Goal: Task Accomplishment & Management: Complete application form

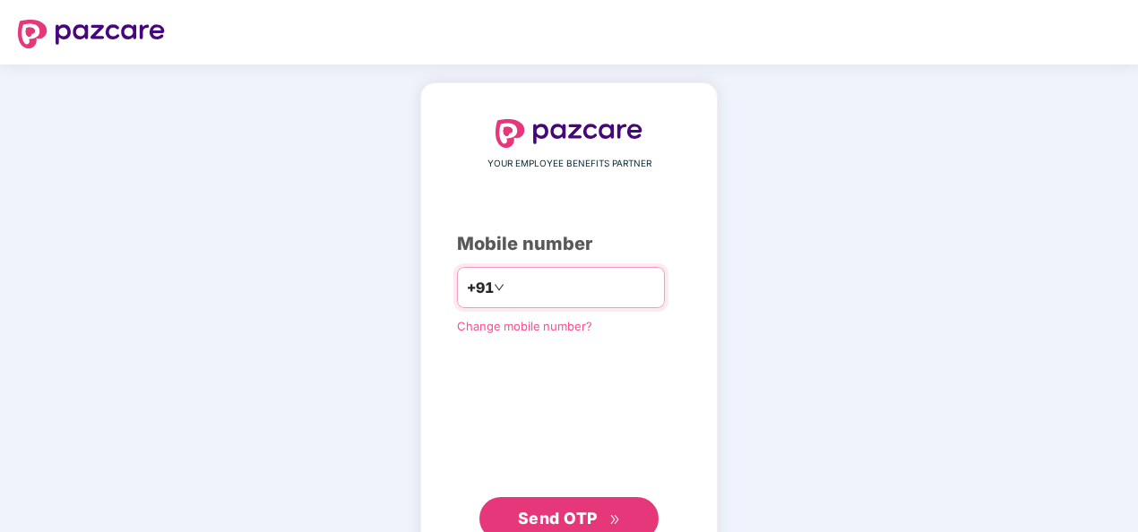
click at [560, 284] on input "number" at bounding box center [581, 287] width 147 height 29
click at [508, 282] on input "**********" at bounding box center [581, 287] width 147 height 29
type input "**********"
click at [577, 502] on button "Send OTP" at bounding box center [568, 518] width 179 height 43
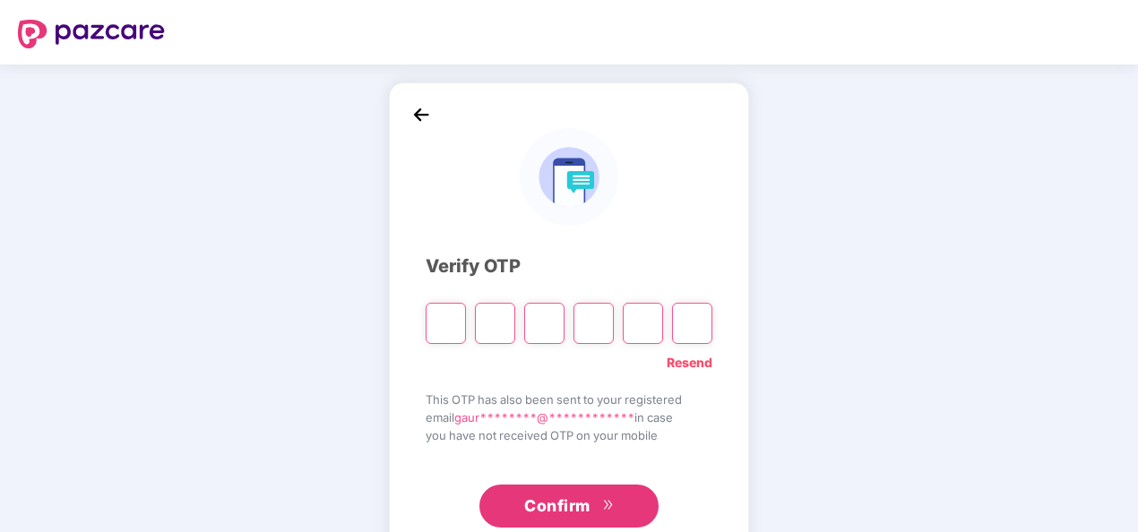
type input "*"
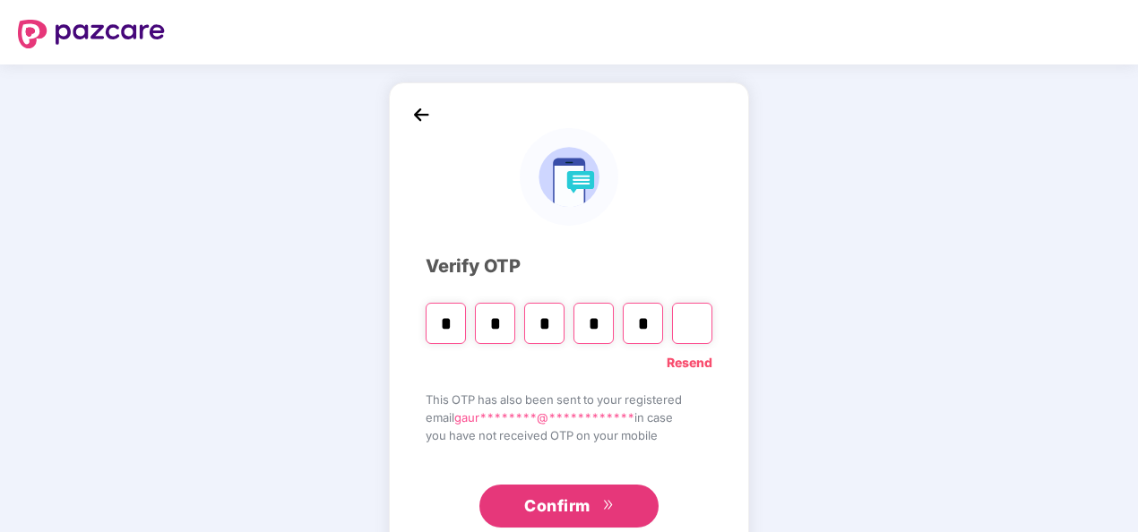
type input "*"
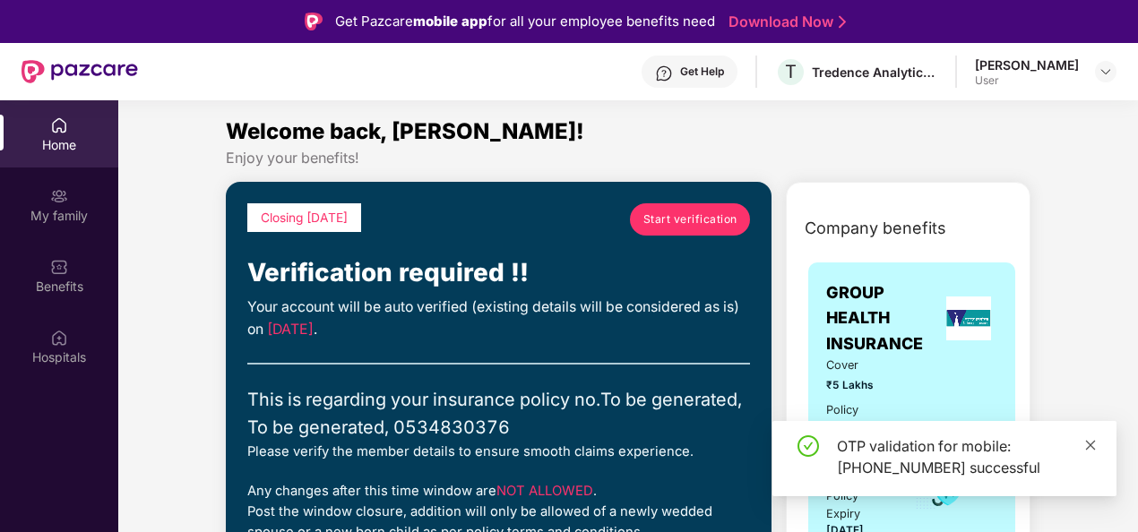
click at [1092, 439] on icon "close" at bounding box center [1090, 445] width 13 height 13
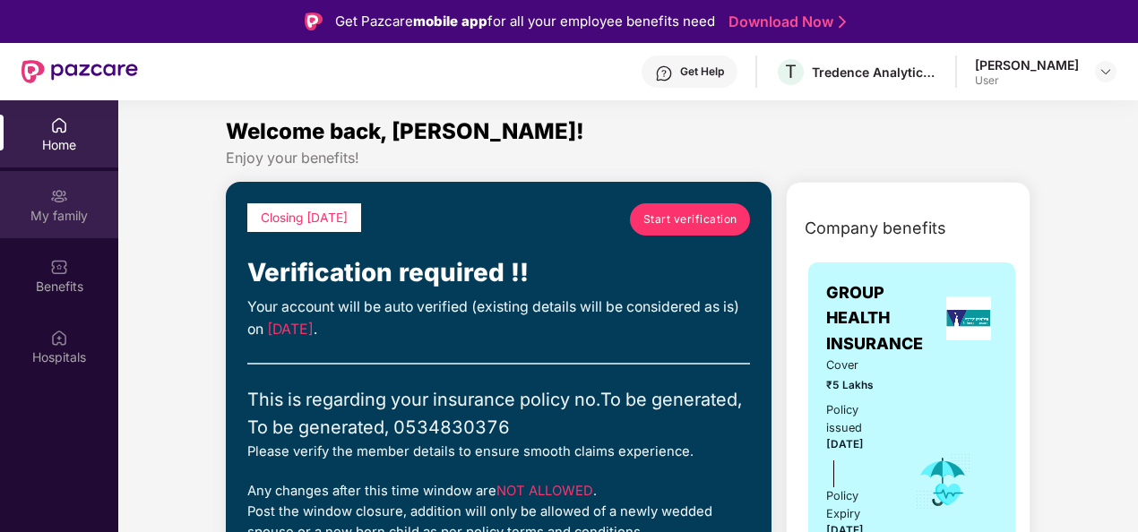
click at [66, 208] on div "My family" at bounding box center [59, 216] width 118 height 18
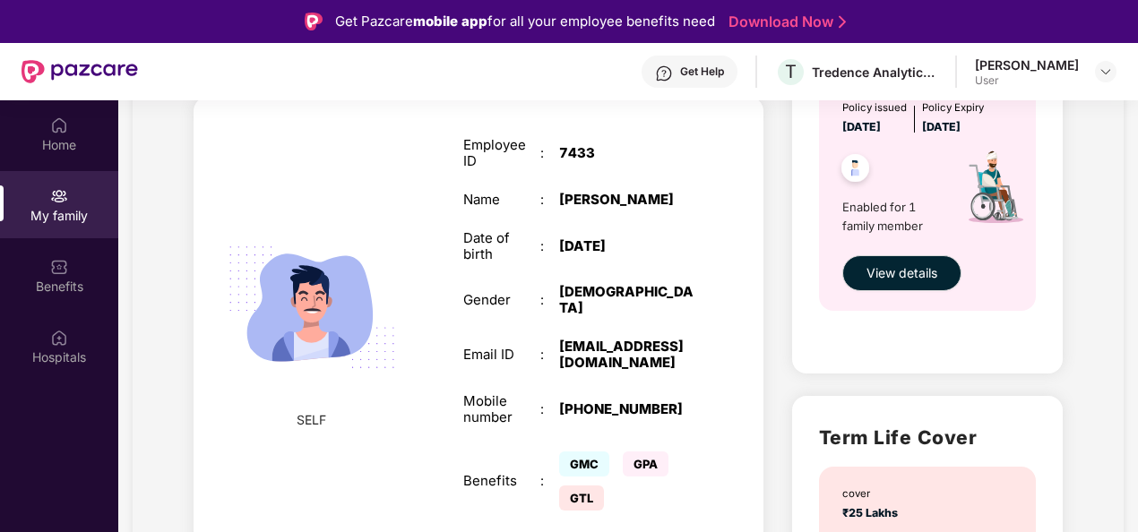
scroll to position [693, 0]
click at [337, 278] on img at bounding box center [312, 306] width 207 height 207
click at [518, 198] on div "Name" at bounding box center [501, 199] width 77 height 16
click at [664, 313] on div "Employee ID : 7433 Name : Gaurav Ulhas Borle Date of birth : 21 May 1993 Gender…" at bounding box center [578, 325] width 267 height 423
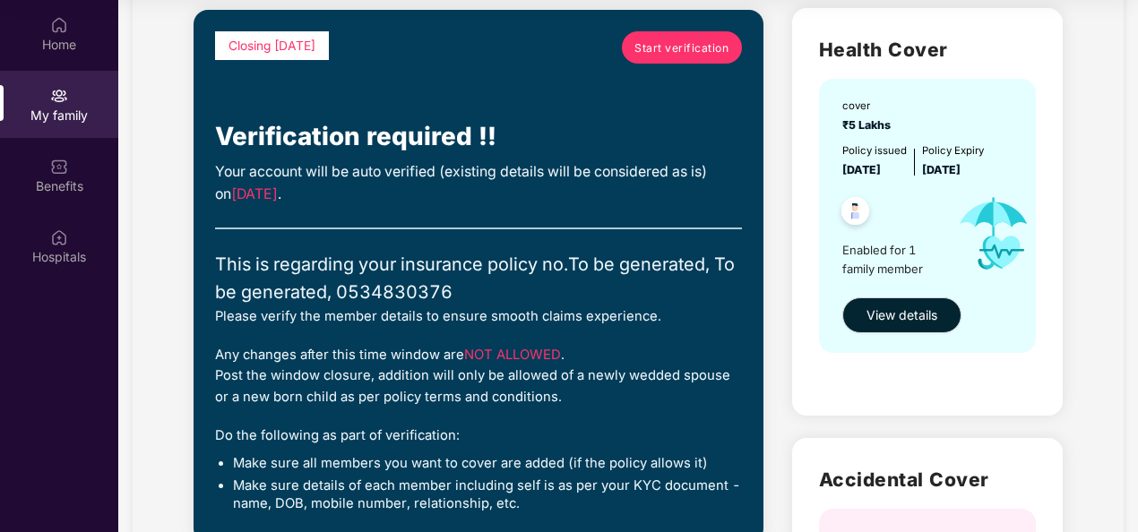
scroll to position [0, 0]
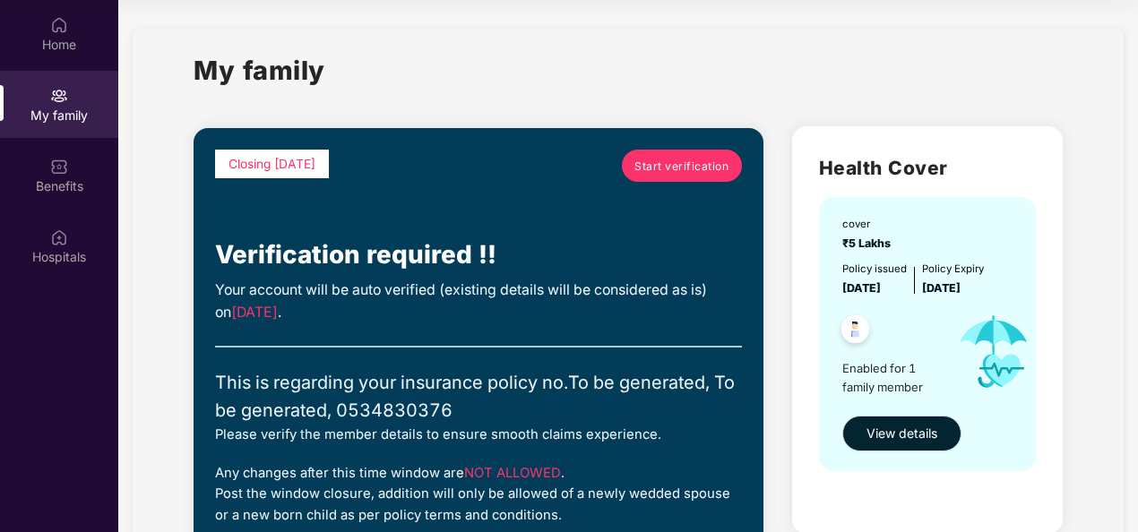
click at [655, 293] on div "Your account will be auto verified (existing details will be considered as is) …" at bounding box center [478, 302] width 527 height 45
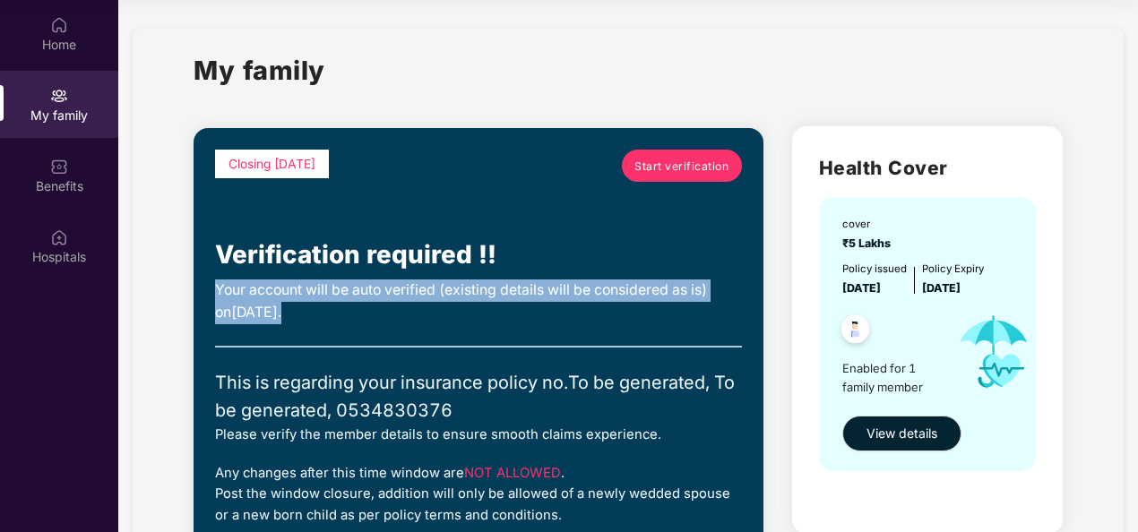
click at [655, 293] on div "Your account will be auto verified (existing details will be considered as is) …" at bounding box center [478, 302] width 527 height 45
drag, startPoint x: 655, startPoint y: 293, endPoint x: 541, endPoint y: 314, distance: 115.7
click at [541, 314] on div "Your account will be auto verified (existing details will be considered as is) …" at bounding box center [478, 302] width 527 height 45
click at [699, 170] on span "Start verification" at bounding box center [681, 166] width 94 height 17
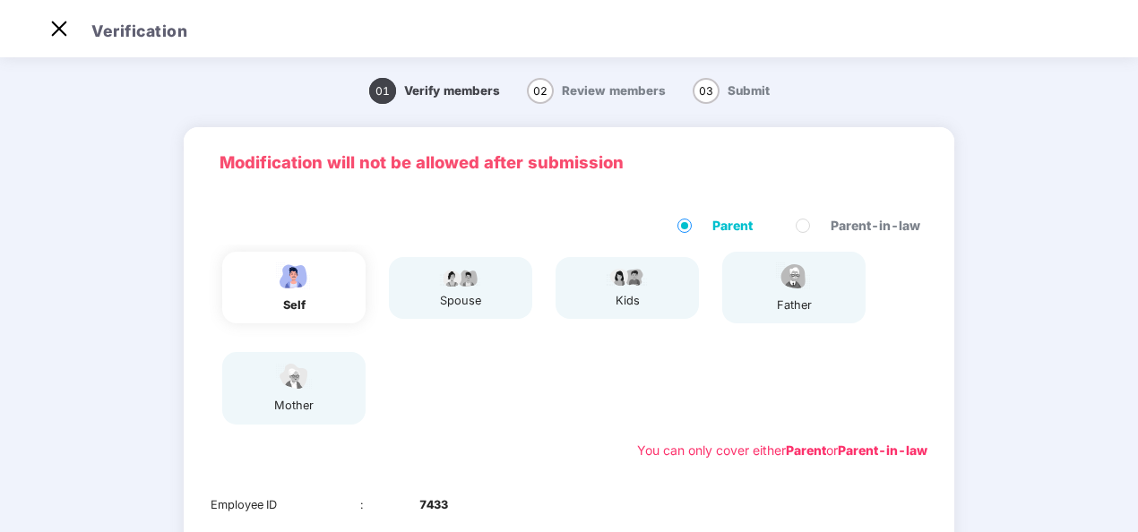
click at [437, 263] on div "spouse" at bounding box center [460, 288] width 143 height 62
click at [651, 310] on div "kids" at bounding box center [627, 288] width 143 height 62
click at [801, 233] on label "Parent-in-law" at bounding box center [862, 226] width 132 height 20
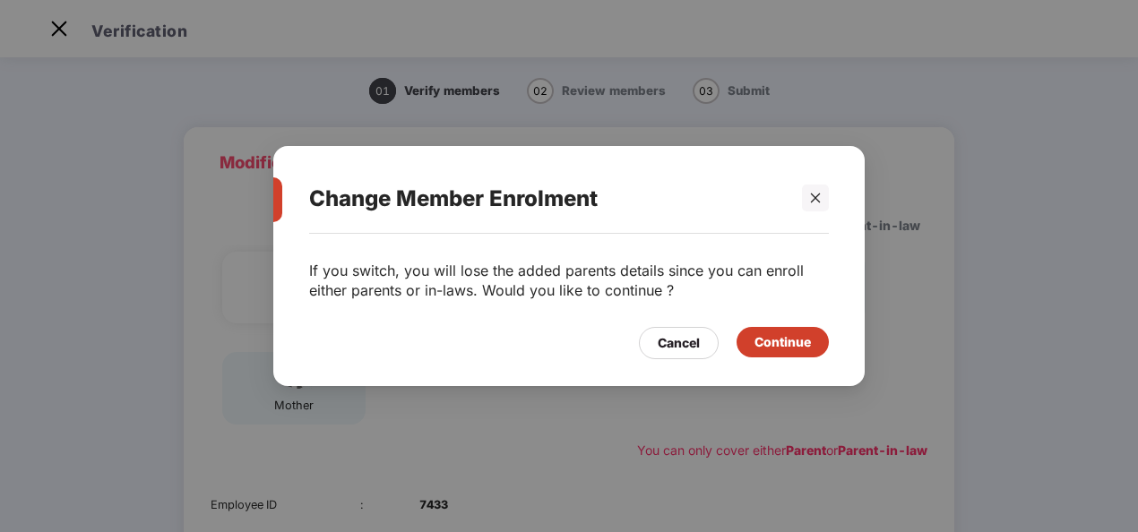
click at [776, 346] on div "Continue" at bounding box center [783, 342] width 56 height 20
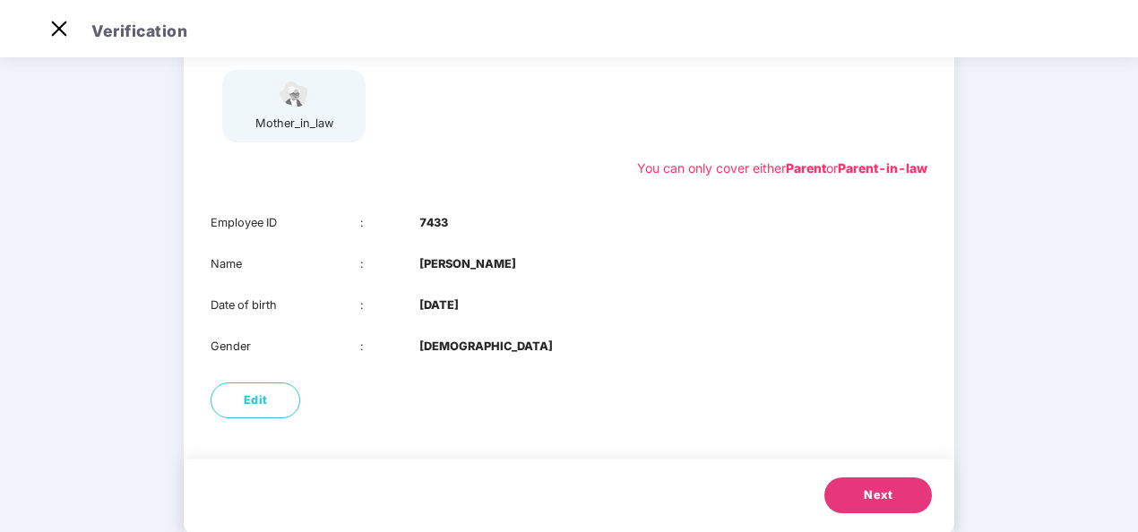
scroll to position [323, 0]
